Goal: Task Accomplishment & Management: Use online tool/utility

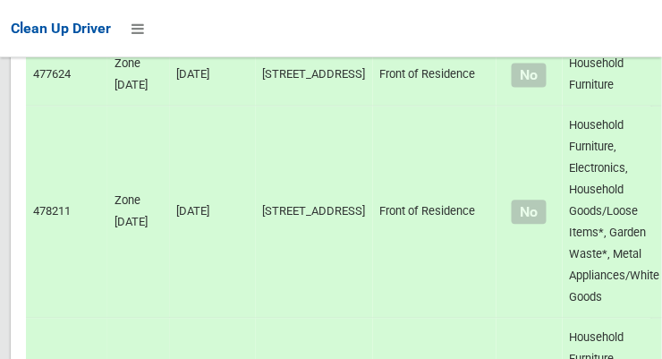
scroll to position [11834, 0]
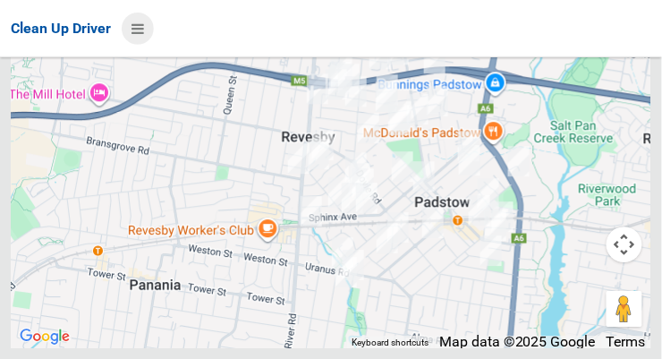
click at [144, 32] on icon at bounding box center [137, 28] width 13 height 30
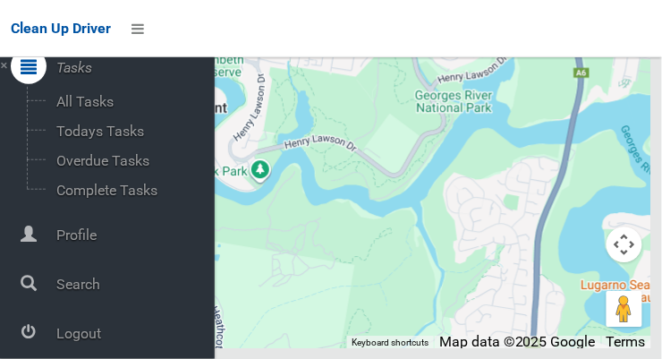
scroll to position [11831, 0]
click at [73, 329] on span "Logout" at bounding box center [133, 333] width 164 height 17
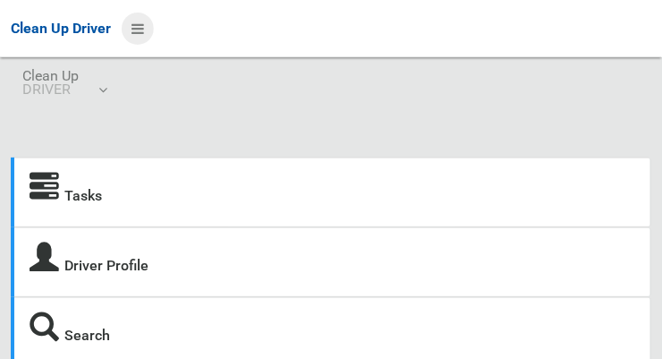
click at [134, 21] on icon at bounding box center [137, 28] width 13 height 30
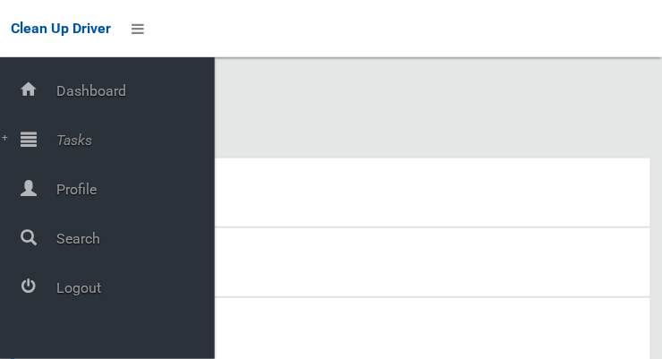
click at [72, 135] on span "Tasks" at bounding box center [133, 139] width 164 height 17
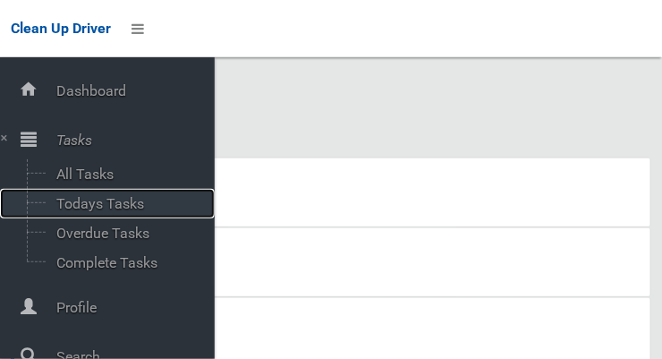
click at [113, 208] on span "Todays Tasks" at bounding box center [125, 203] width 148 height 17
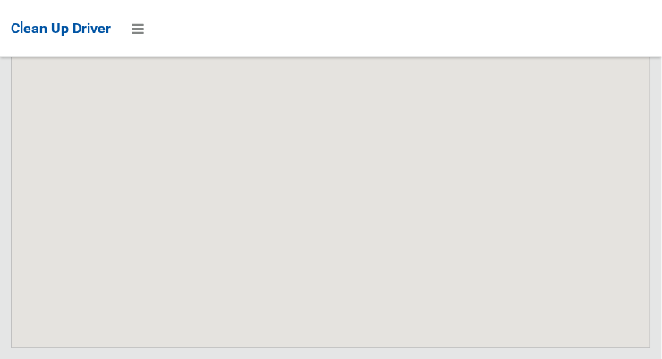
scroll to position [11737, 0]
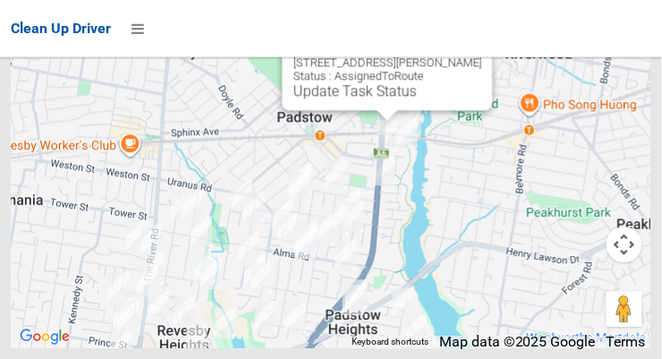
click at [453, 55] on button "Close" at bounding box center [460, 34] width 43 height 43
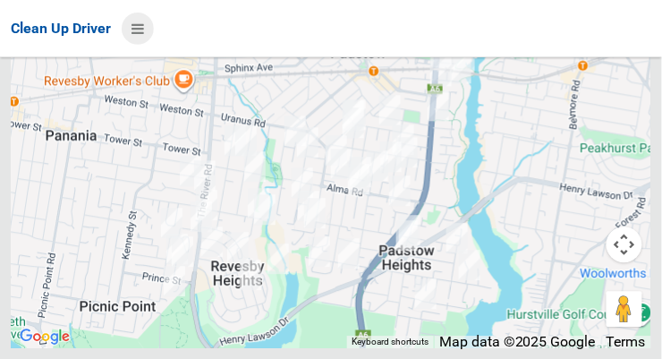
click at [143, 21] on icon at bounding box center [137, 28] width 13 height 30
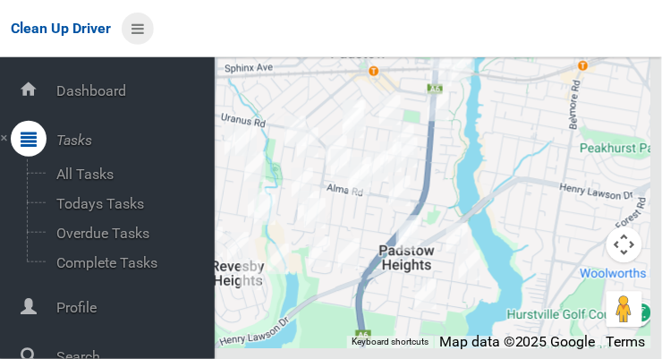
scroll to position [96, 0]
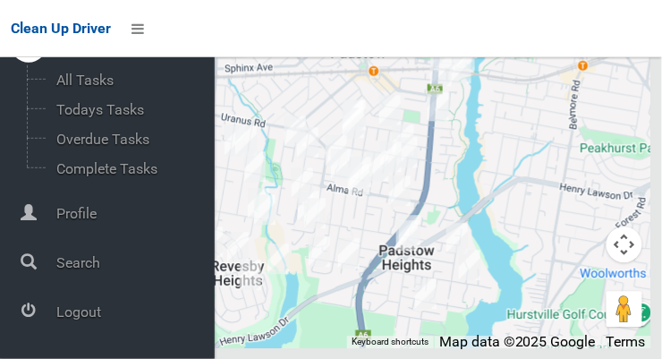
click at [95, 311] on span "Logout" at bounding box center [133, 311] width 164 height 17
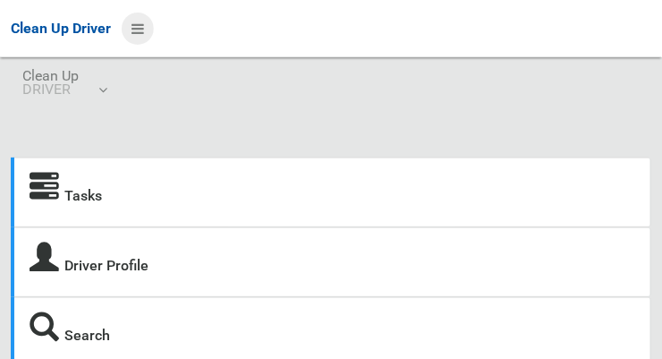
click at [140, 21] on icon at bounding box center [137, 28] width 13 height 30
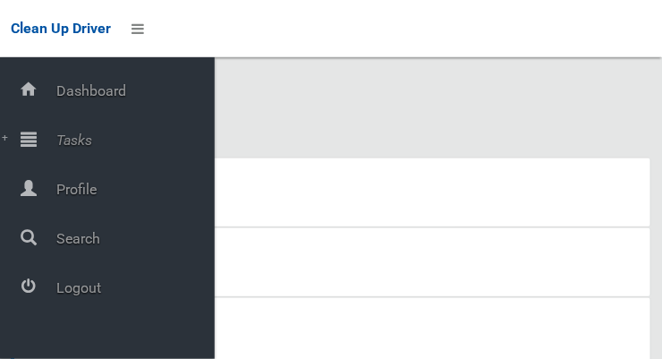
click at [91, 148] on span "Tasks" at bounding box center [133, 139] width 164 height 17
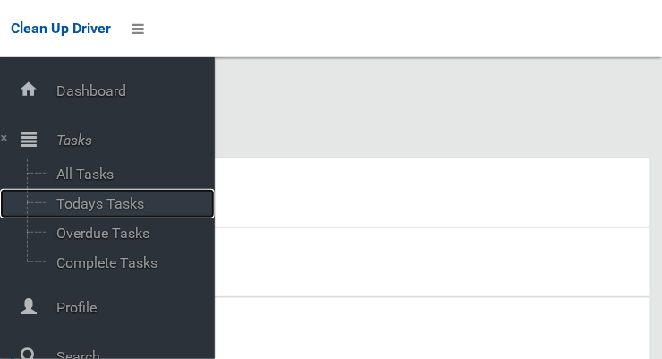
click at [134, 209] on span "Todays Tasks" at bounding box center [125, 203] width 148 height 17
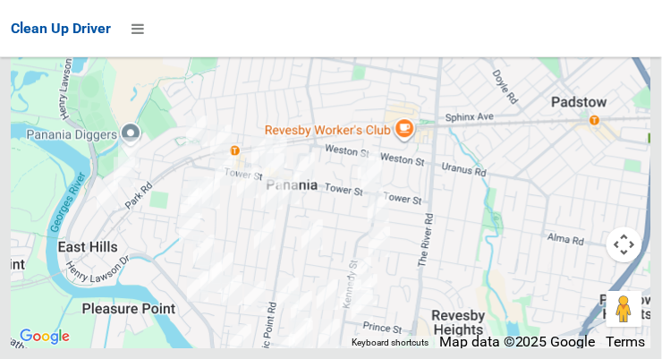
scroll to position [10249, 0]
click at [144, 25] on icon at bounding box center [137, 28] width 13 height 30
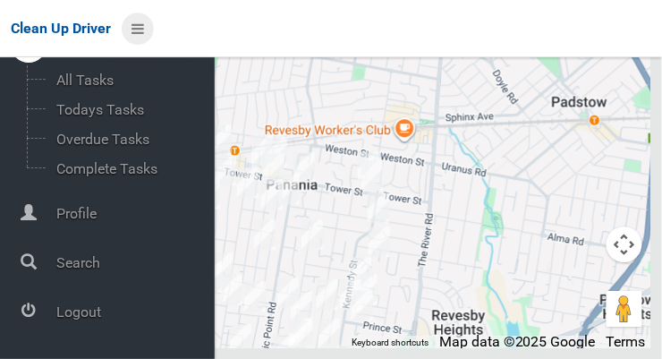
scroll to position [96, 0]
click at [74, 311] on span "Logout" at bounding box center [133, 311] width 164 height 17
